Goal: Task Accomplishment & Management: Use online tool/utility

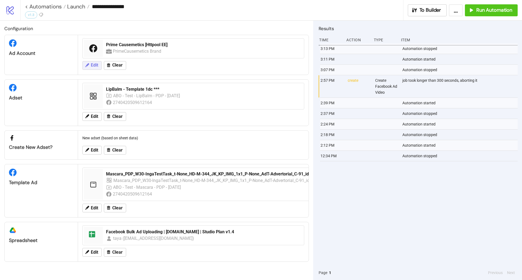
click at [99, 67] on button "Edit" at bounding box center [91, 65] width 19 height 9
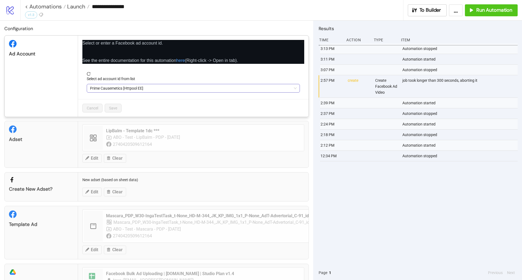
click at [127, 91] on span "Prime Causemetics [Httpool EE]" at bounding box center [193, 88] width 207 height 8
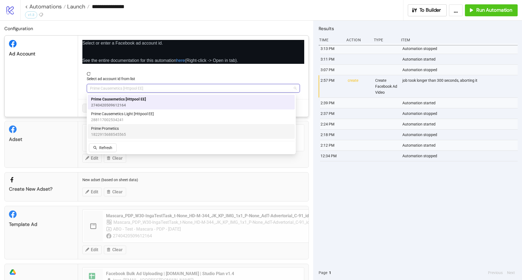
click at [118, 127] on span "Prime Prometics" at bounding box center [108, 129] width 35 height 6
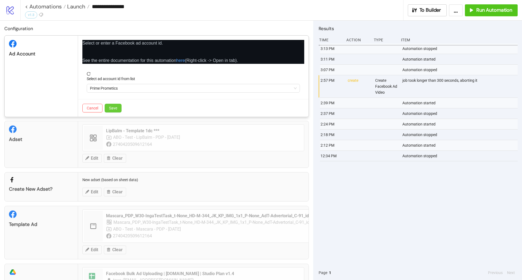
click at [111, 108] on span "Save" at bounding box center [113, 108] width 8 height 4
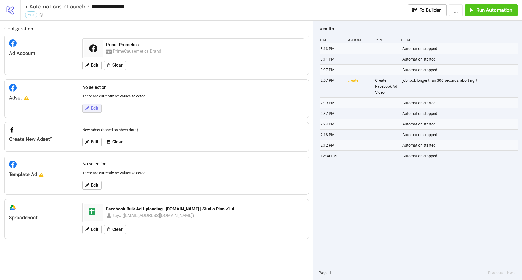
click at [97, 105] on button "Edit" at bounding box center [91, 108] width 19 height 9
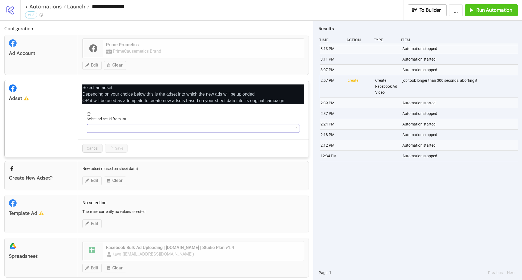
click at [113, 129] on input "Select ad set id from list" at bounding box center [191, 128] width 202 height 8
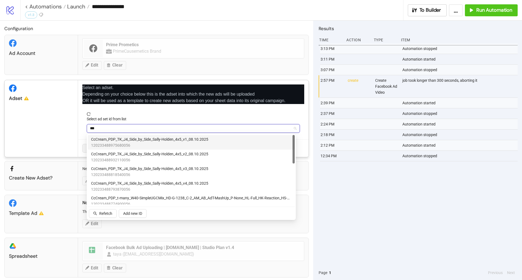
type input "****"
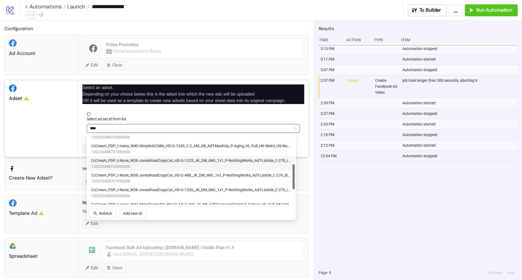
scroll to position [136, 0]
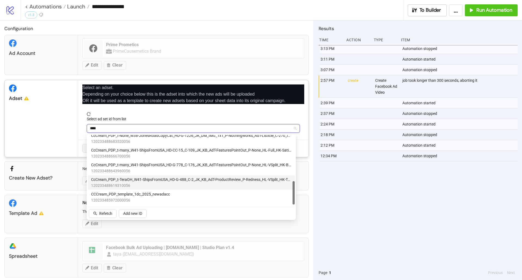
click at [125, 194] on span "CCCream_PDP_template_1dc_2025_newadacc" at bounding box center [130, 194] width 79 height 6
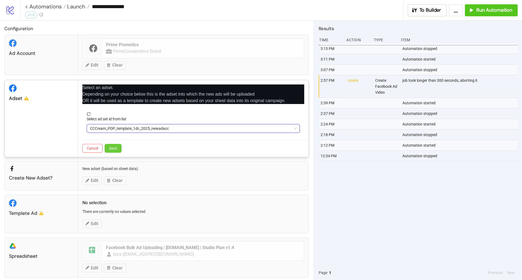
click at [114, 145] on button "Save" at bounding box center [113, 148] width 17 height 9
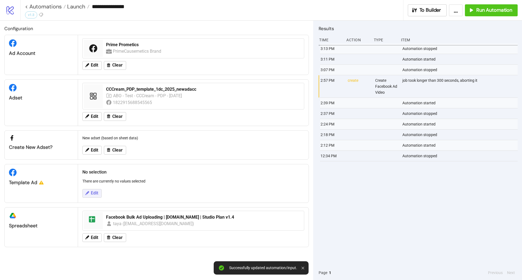
click at [96, 189] on button "Edit" at bounding box center [91, 193] width 19 height 9
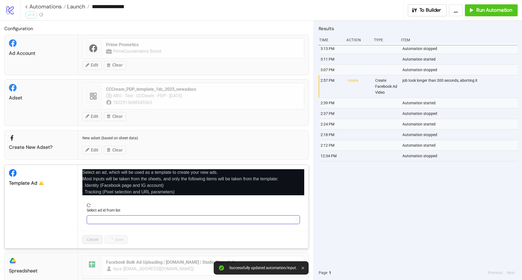
click at [109, 217] on input "Select ad id from list" at bounding box center [191, 220] width 202 height 8
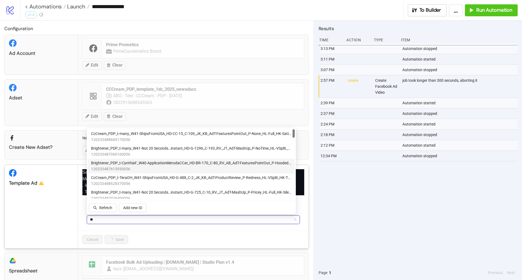
type input "**"
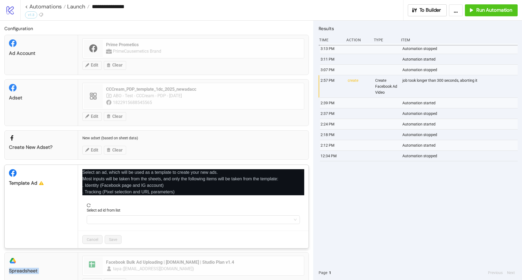
click at [102, 240] on div "Configuration Ad Account Prime Prometics PrimeCausemetics Brand Edit Clear Adse…" at bounding box center [156, 151] width 313 height 260
click at [102, 222] on input "Select ad id from list" at bounding box center [191, 220] width 202 height 8
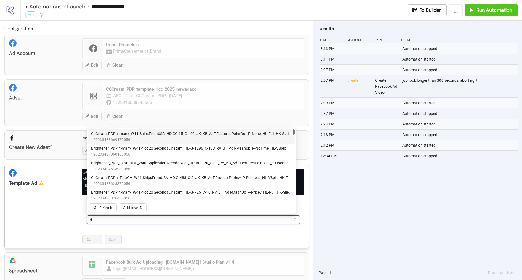
type input "**"
click at [144, 138] on span "120233488669170056" at bounding box center [191, 140] width 200 height 6
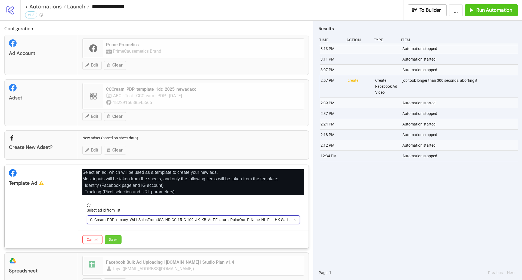
click at [119, 238] on button "Save" at bounding box center [113, 239] width 17 height 9
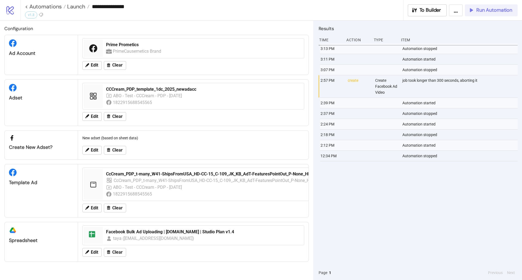
click at [491, 11] on span "Run Automation" at bounding box center [494, 10] width 36 height 6
